Goal: Information Seeking & Learning: Learn about a topic

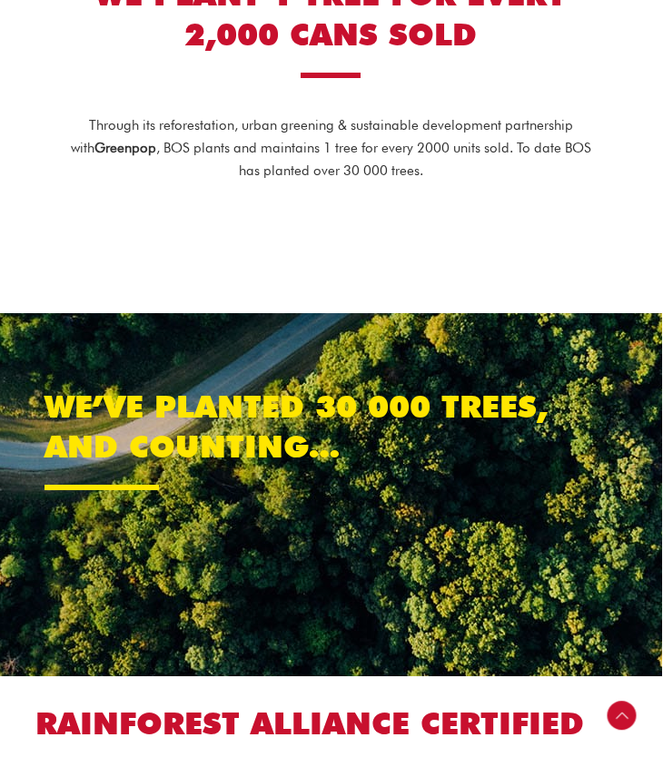
scroll to position [896, 1]
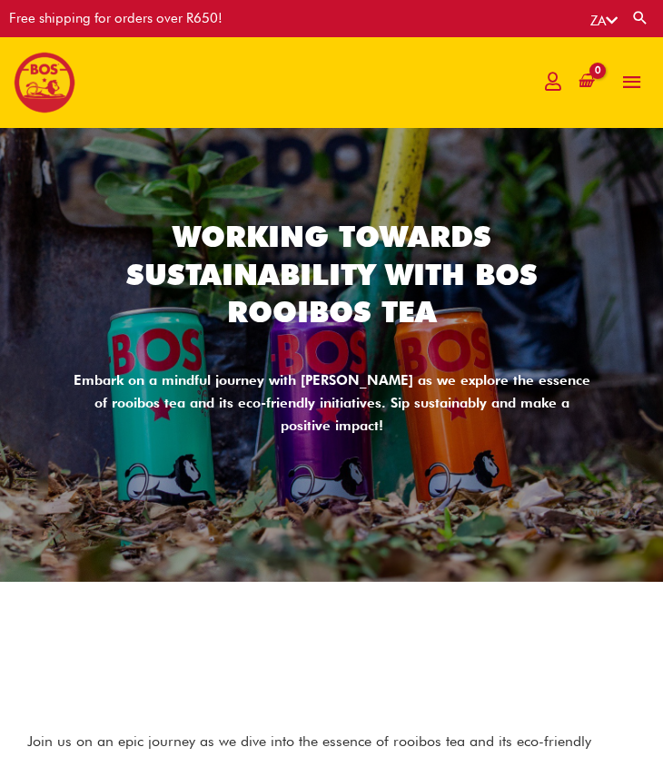
click at [307, 262] on h2 "Working Towards Sustainability With BOS Rooibos Tea" at bounding box center [331, 274] width 526 height 113
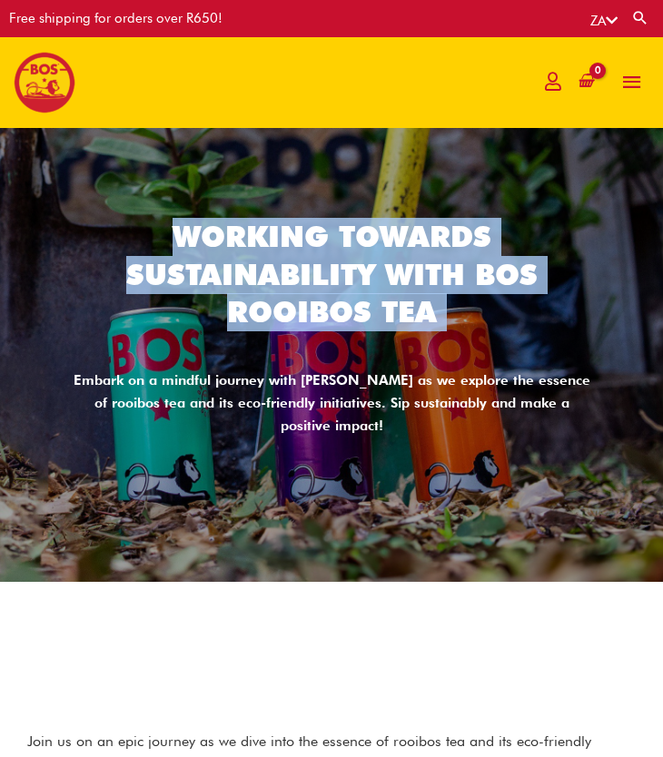
click at [307, 262] on h2 "Working Towards Sustainability With BOS Rooibos Tea" at bounding box center [331, 274] width 526 height 113
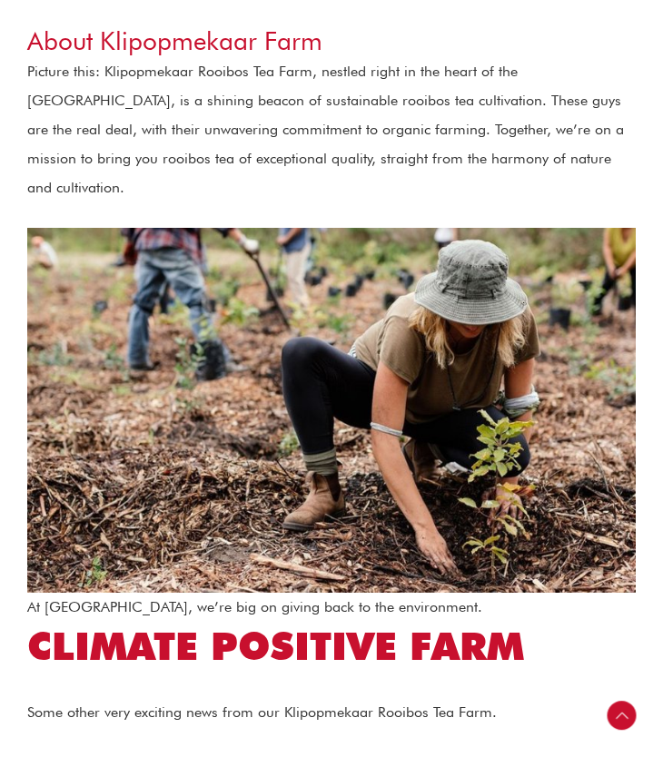
scroll to position [1555, 0]
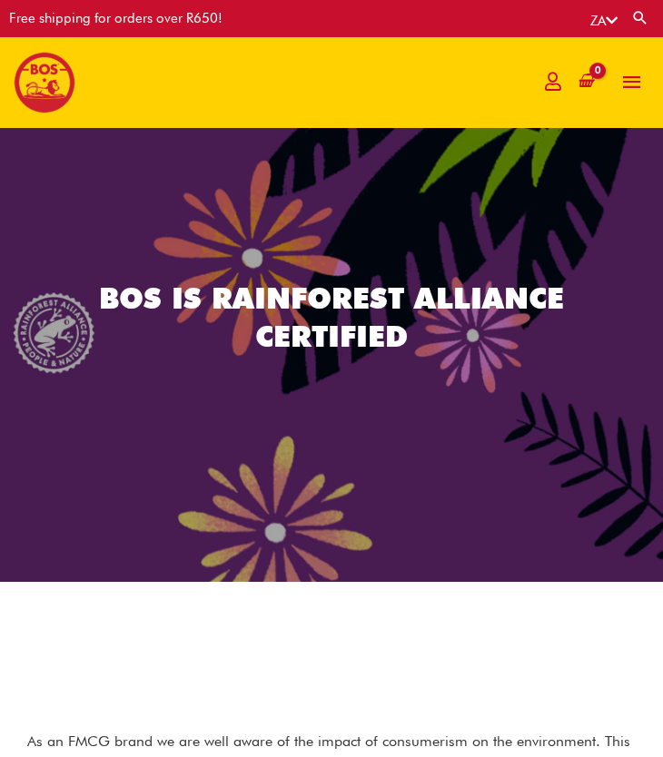
click at [326, 290] on h2 "BOS is Rainforest Alliance certified" at bounding box center [331, 317] width 526 height 75
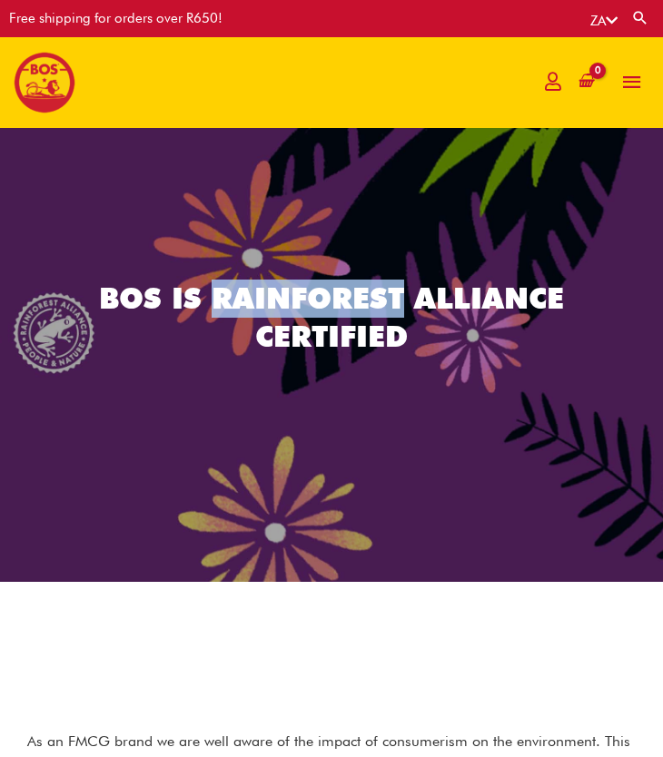
click at [326, 290] on h2 "BOS is Rainforest Alliance certified" at bounding box center [331, 317] width 526 height 75
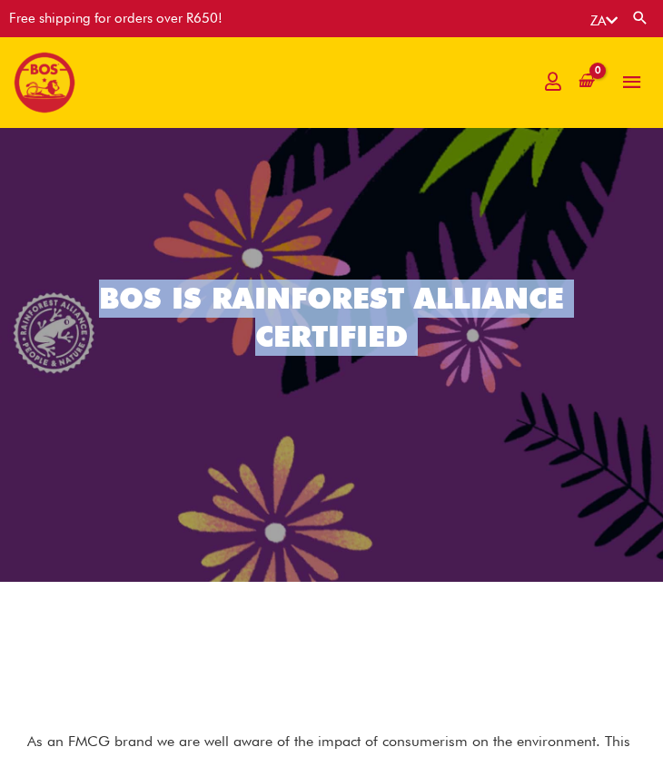
click at [326, 290] on h2 "BOS is Rainforest Alliance certified" at bounding box center [331, 317] width 526 height 75
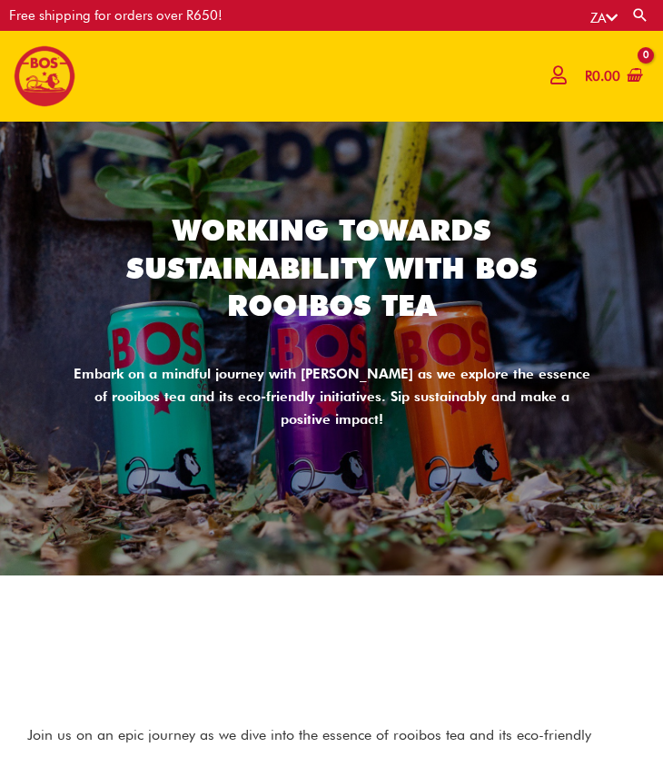
scroll to position [41, 0]
